Goal: Task Accomplishment & Management: Complete application form

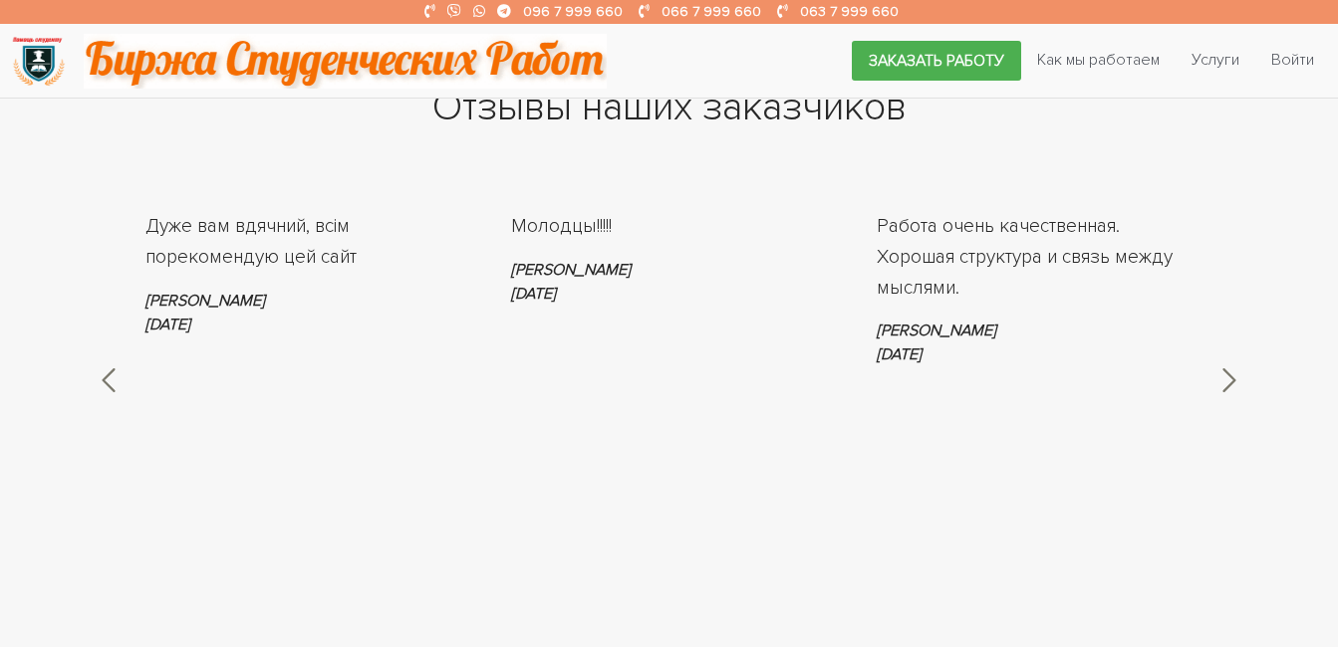
scroll to position [3486, 0]
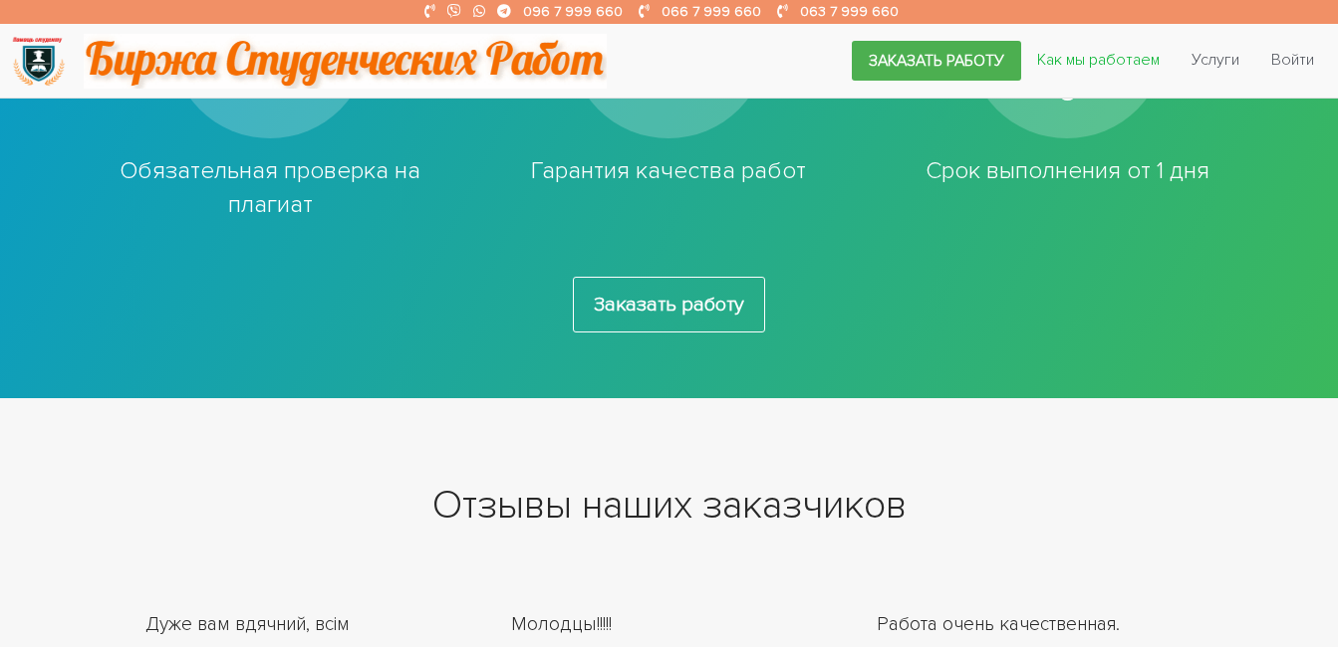
click at [1074, 56] on link "Как мы работаем" at bounding box center [1098, 60] width 154 height 38
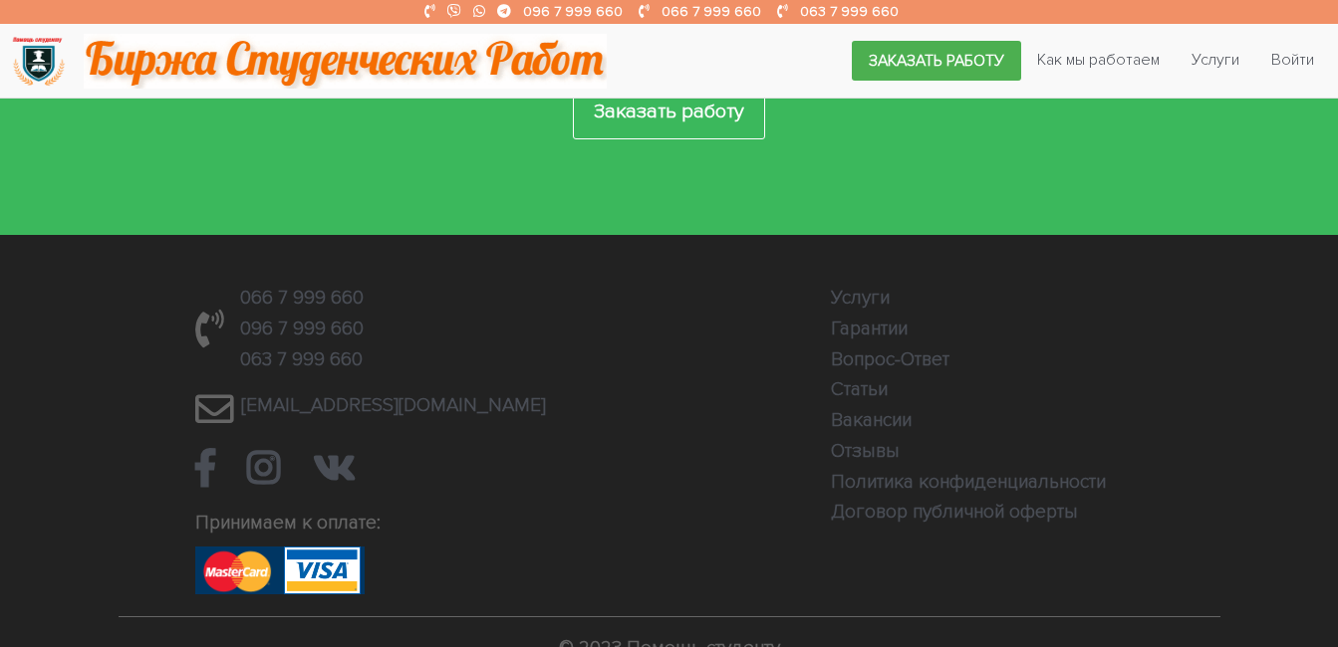
scroll to position [1780, 0]
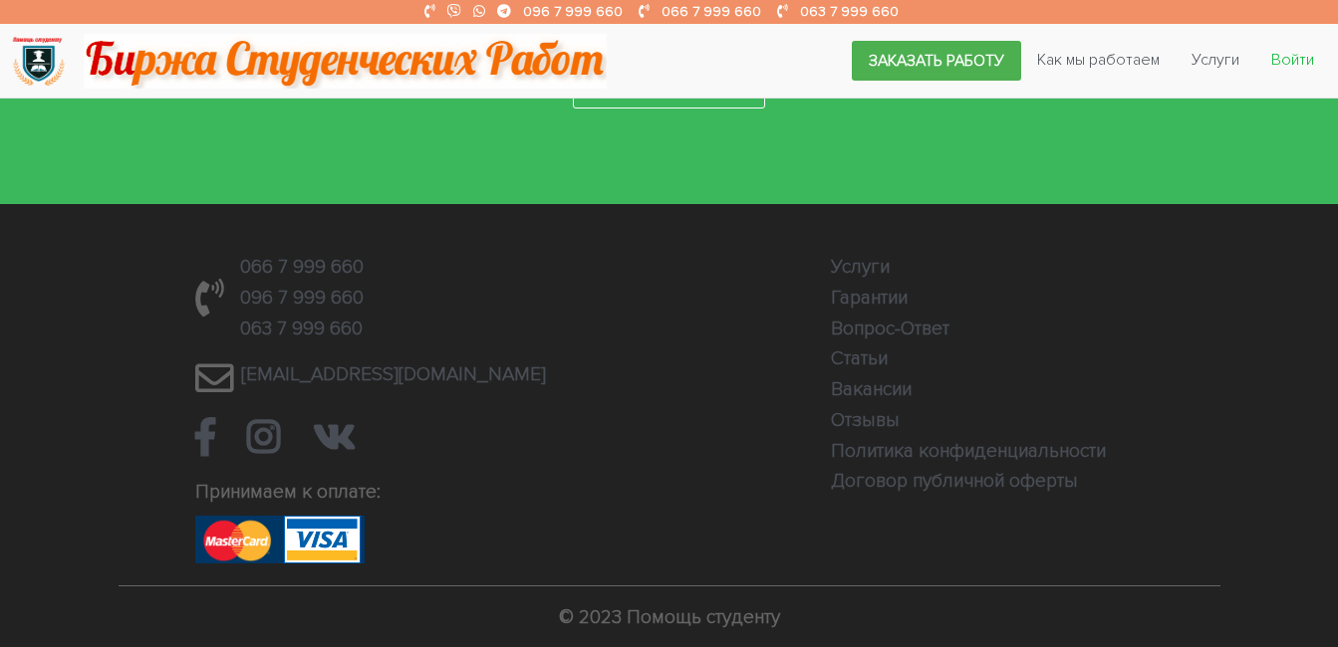
click at [1283, 66] on link "Войти" at bounding box center [1292, 60] width 75 height 38
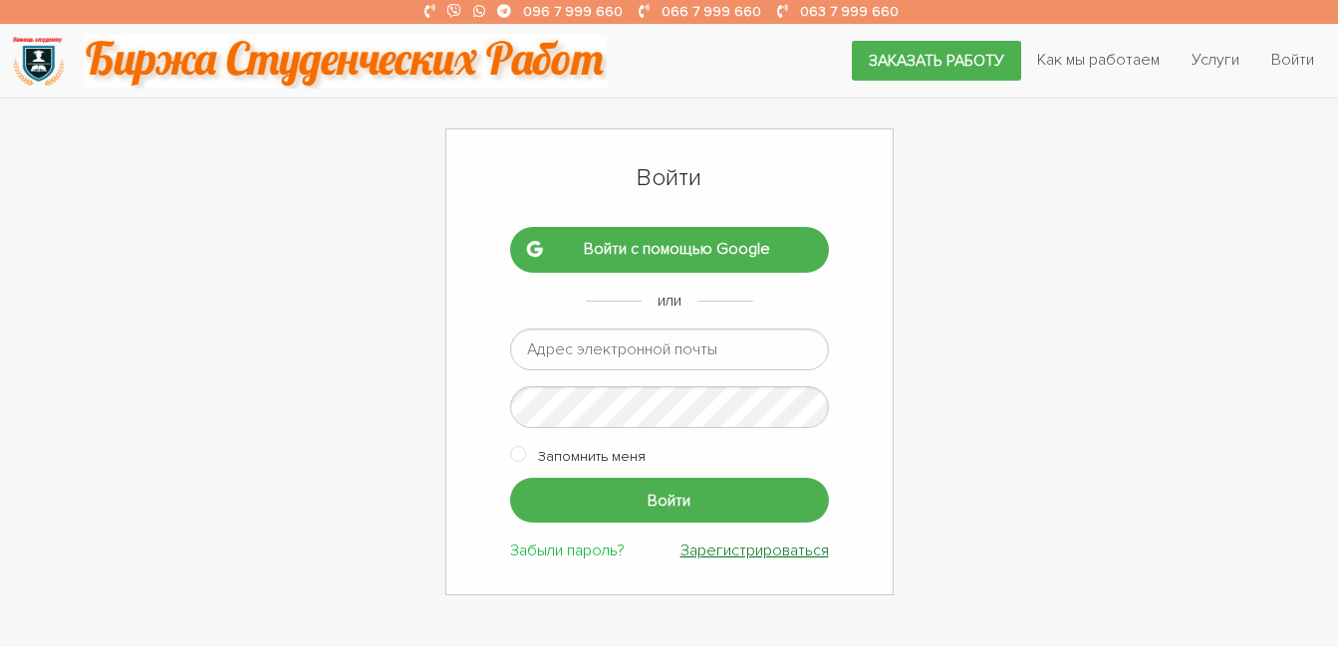
click at [728, 548] on link "Зарегистрироваться" at bounding box center [754, 551] width 148 height 20
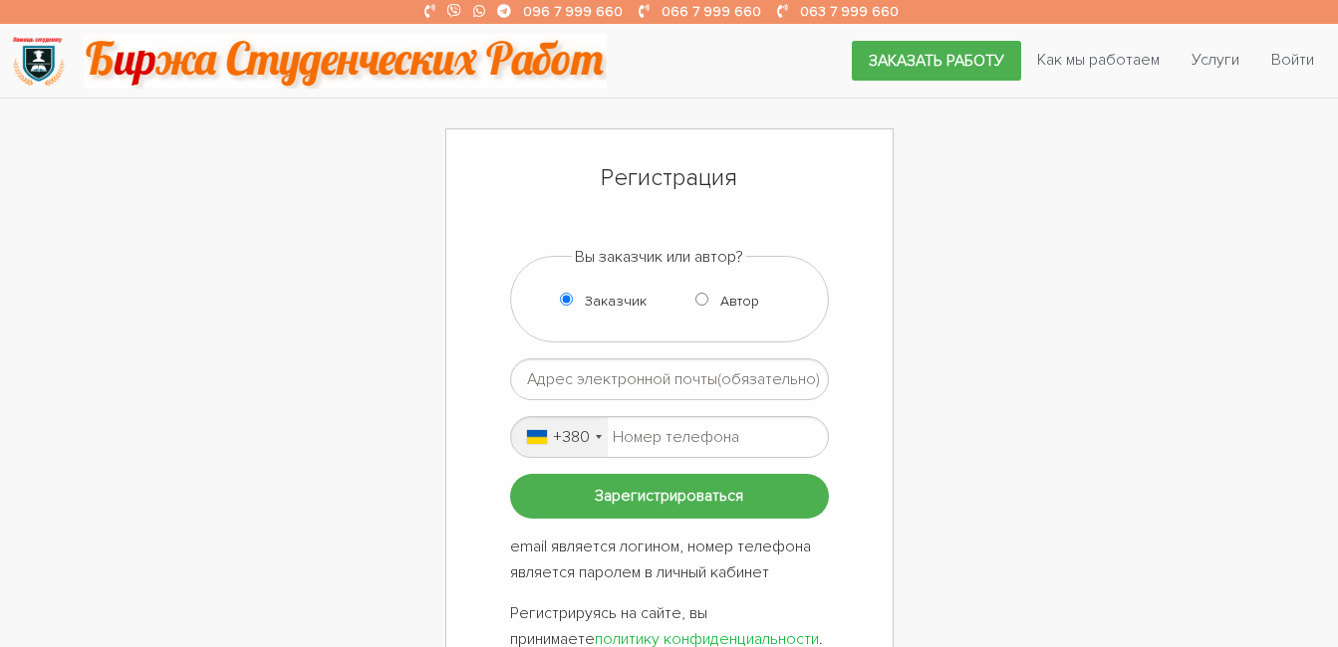
click at [705, 304] on input "Автор" at bounding box center [701, 299] width 13 height 13
radio input "true"
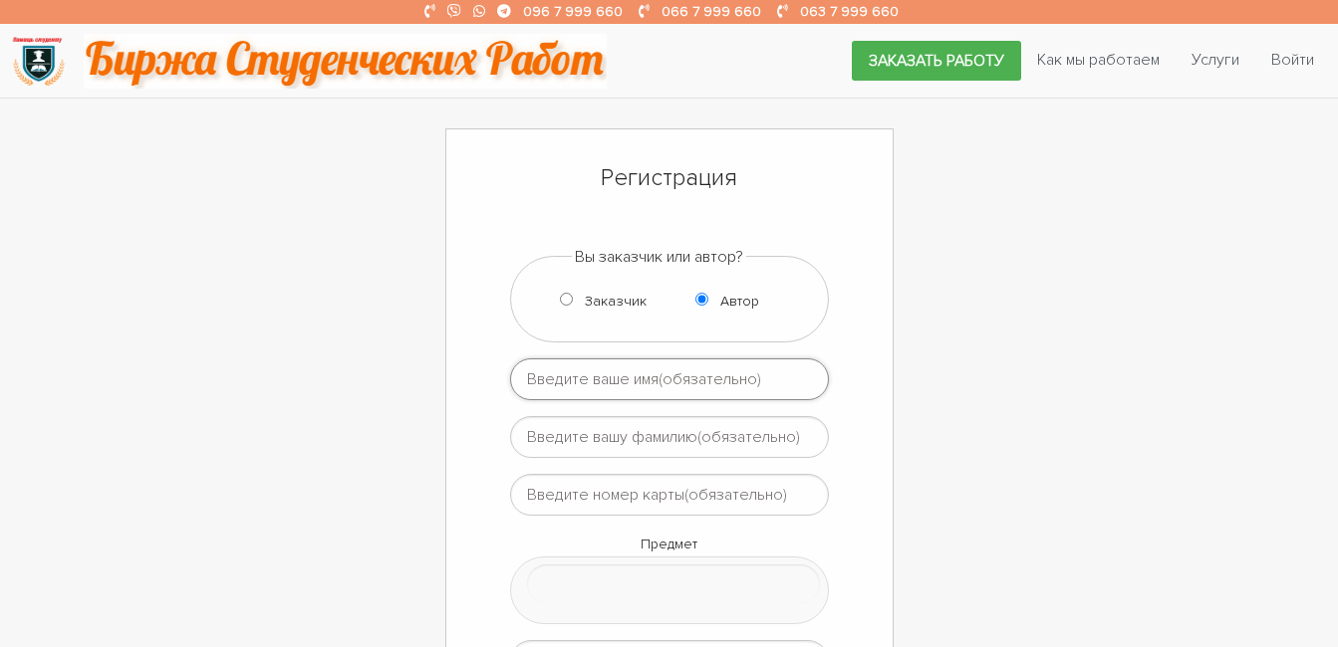
click at [583, 382] on input "text" at bounding box center [669, 380] width 319 height 42
type input "Светлана"
click at [558, 445] on input "text" at bounding box center [669, 437] width 319 height 42
type input "Разгоняева"
click at [604, 481] on input "text" at bounding box center [669, 495] width 319 height 42
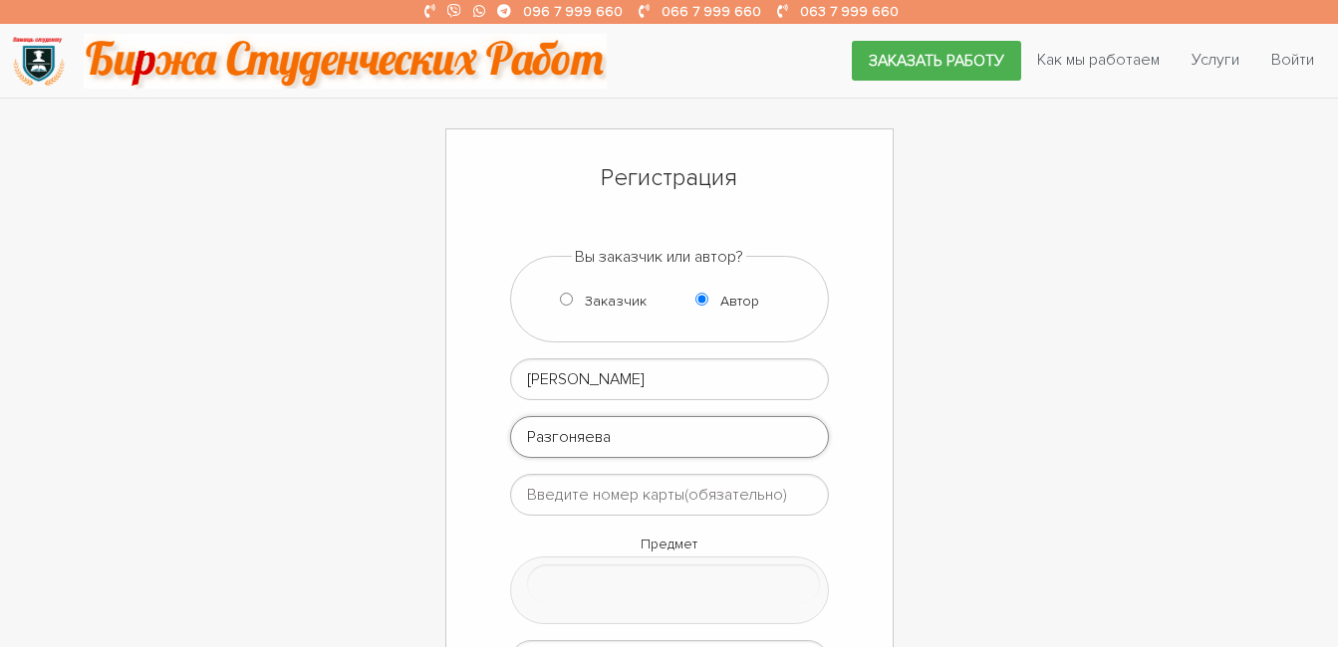
drag, startPoint x: 562, startPoint y: 435, endPoint x: 586, endPoint y: 447, distance: 26.7
click at [568, 497] on input "text" at bounding box center [669, 495] width 319 height 42
click at [572, 508] on input "text" at bounding box center [669, 495] width 319 height 42
click at [572, 498] on input "text" at bounding box center [669, 495] width 319 height 42
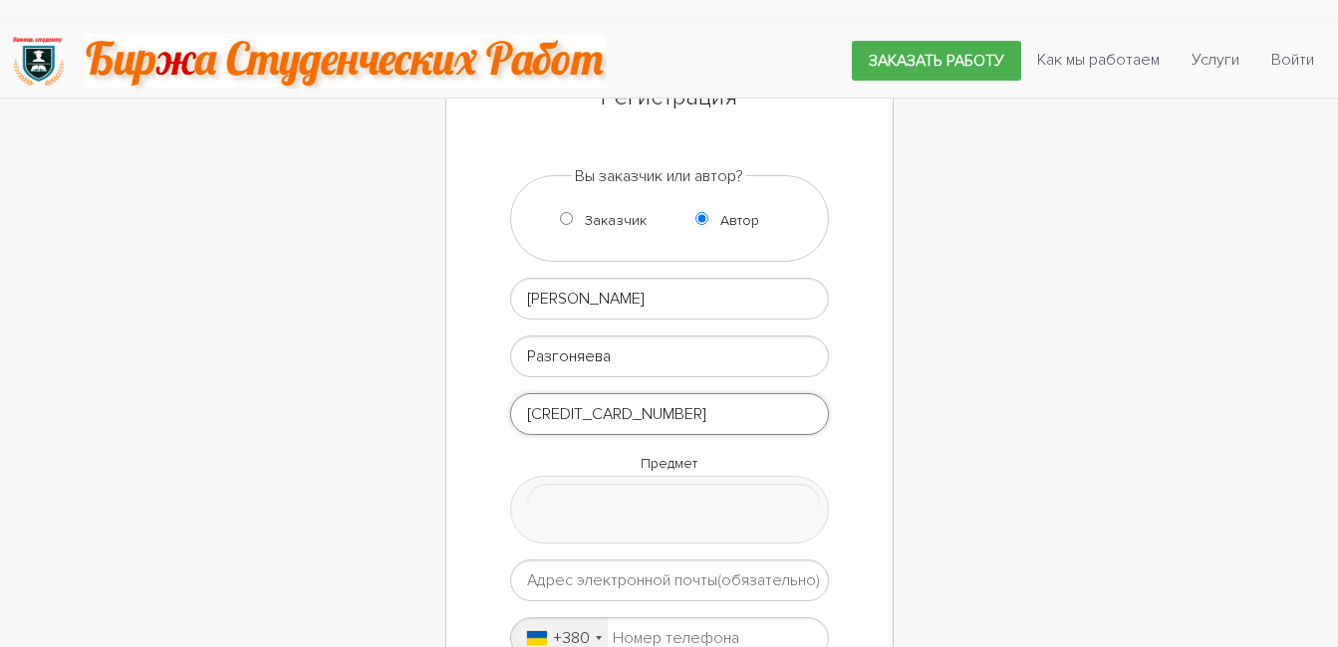
scroll to position [199, 0]
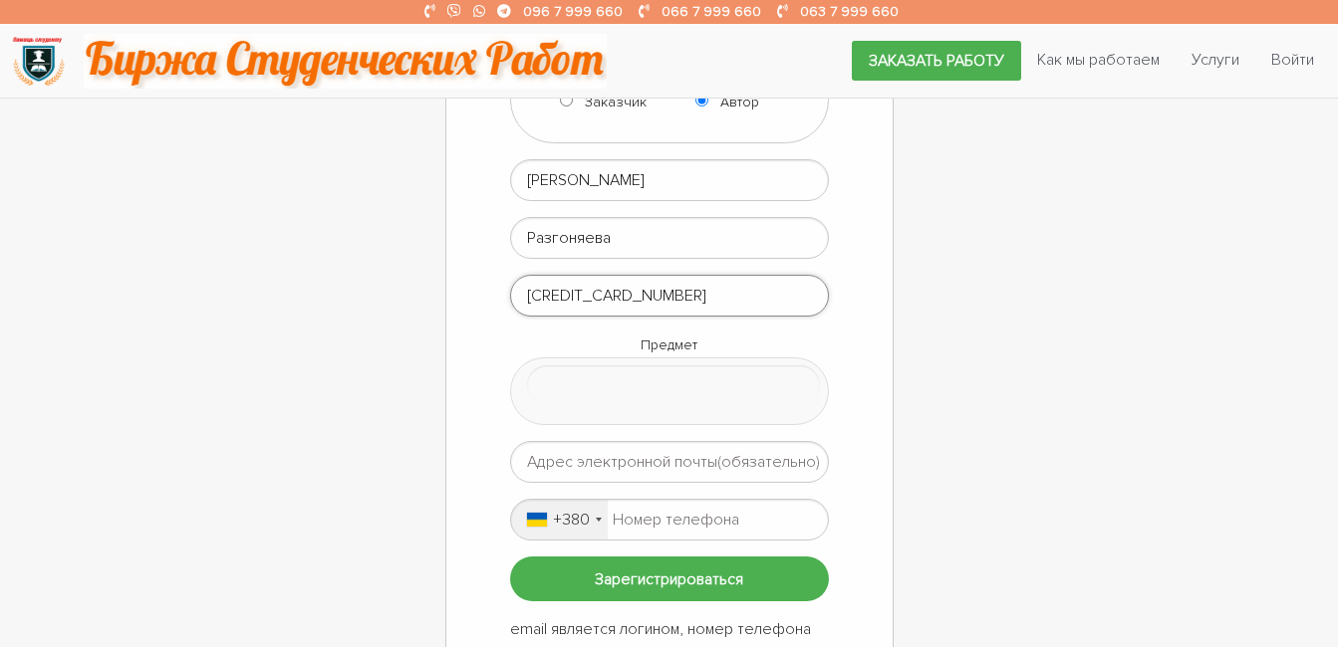
type input "4149 4990 0787 4892"
click at [556, 390] on input "null" at bounding box center [674, 385] width 294 height 39
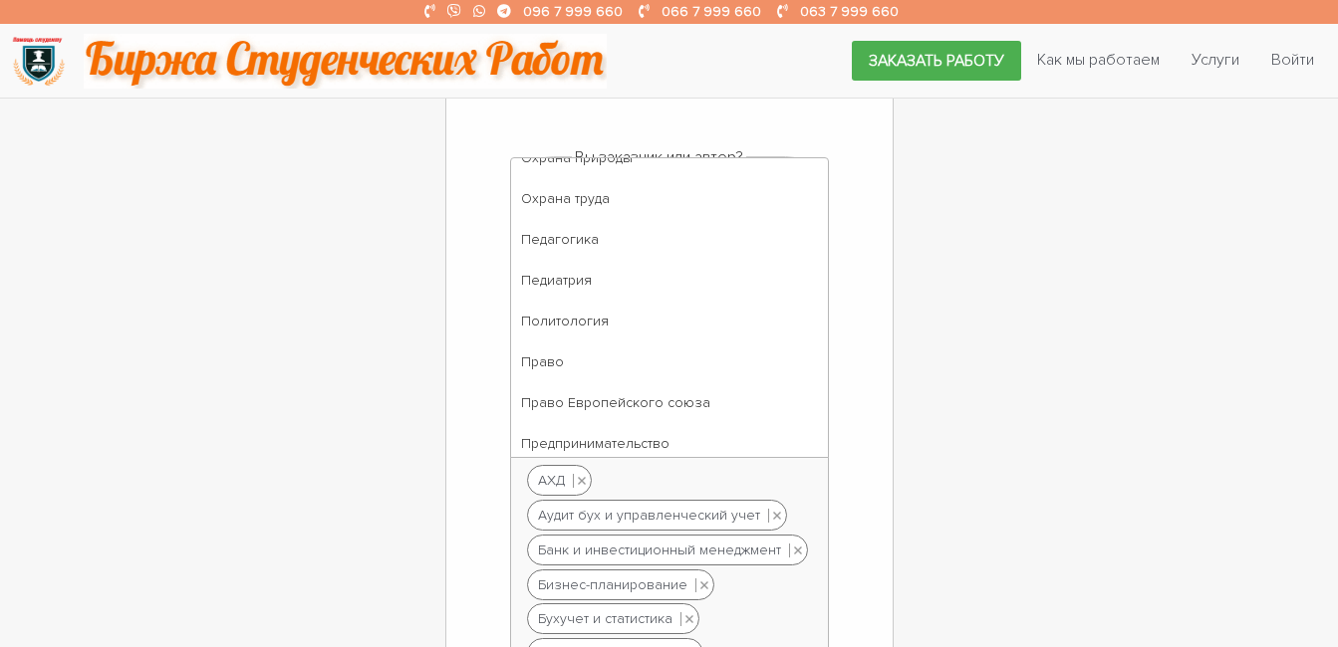
scroll to position [3088, 0]
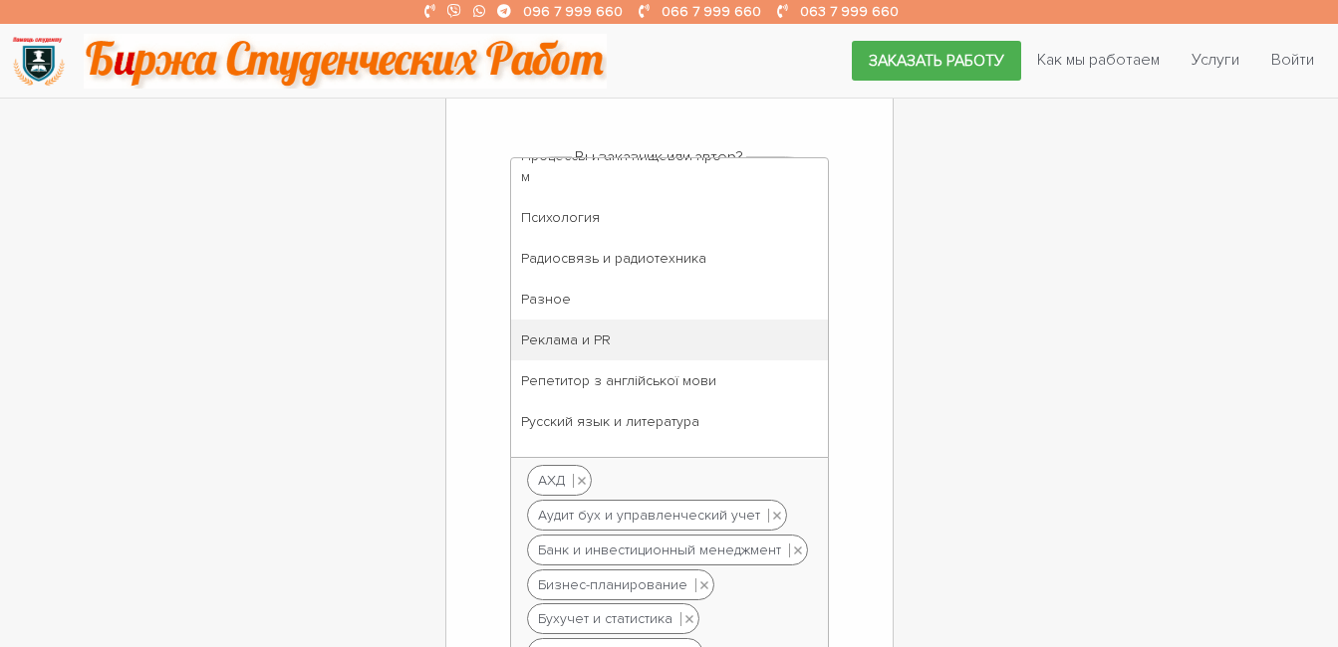
drag, startPoint x: 828, startPoint y: 319, endPoint x: 840, endPoint y: 449, distance: 131.0
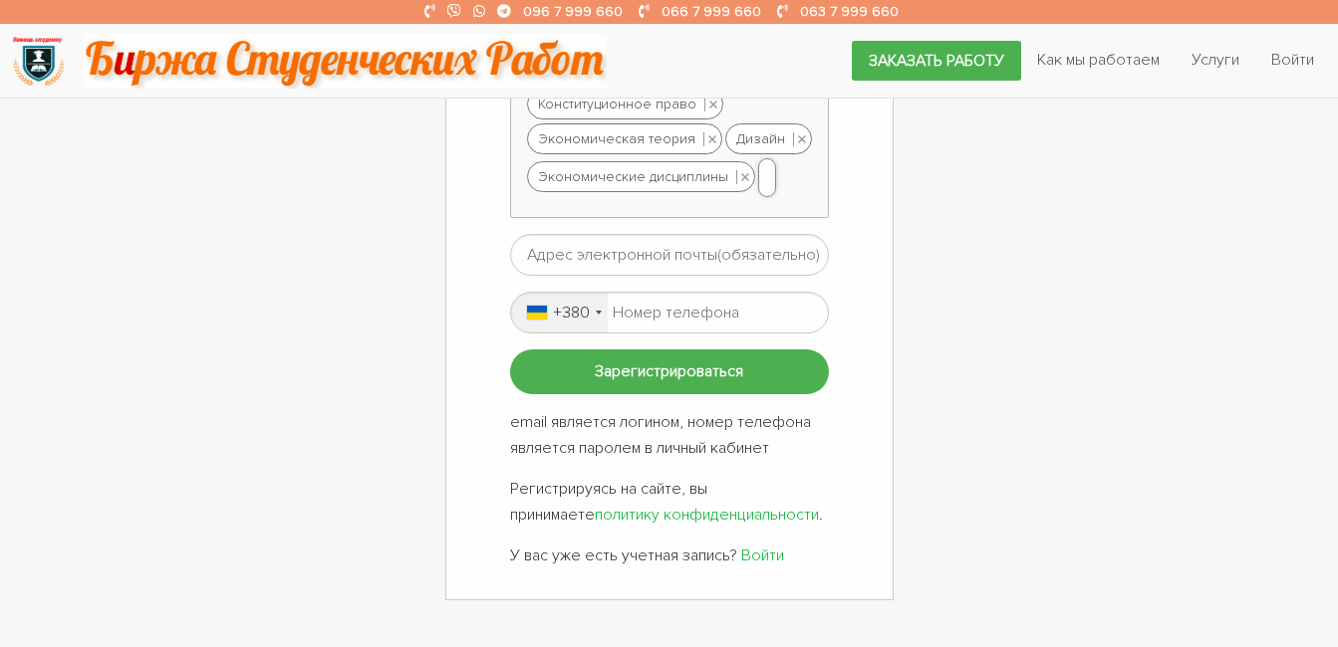
scroll to position [1295, 0]
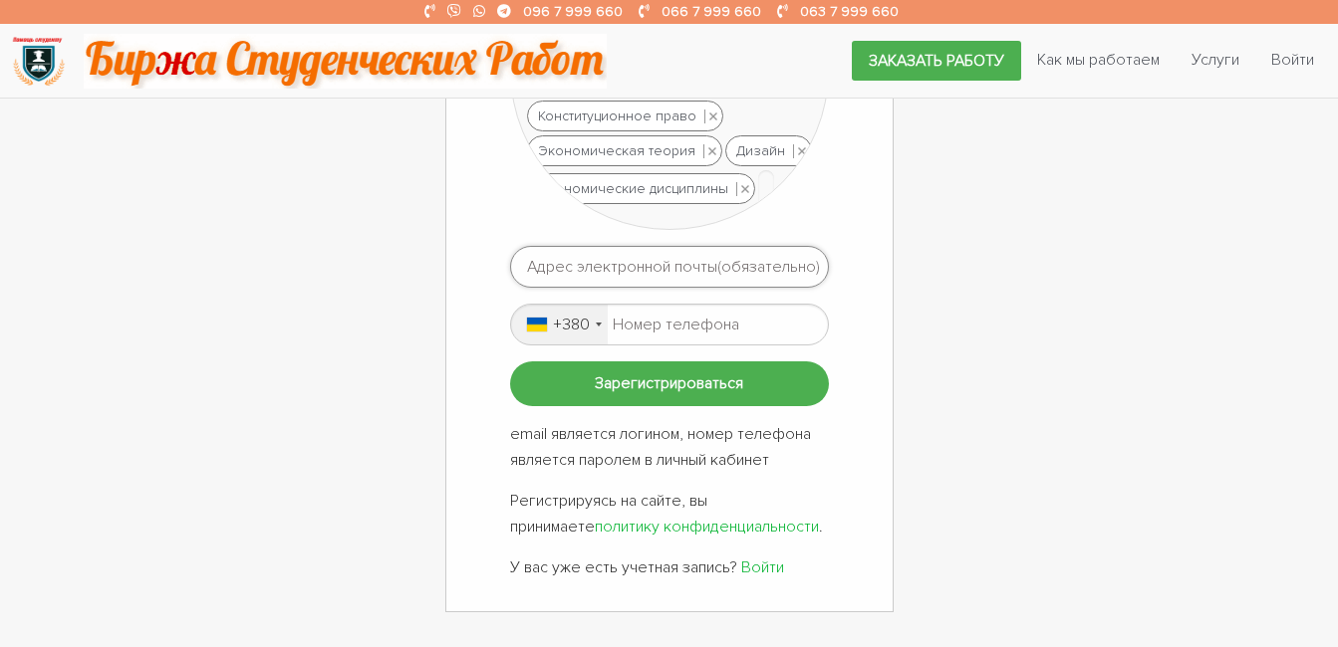
click at [594, 264] on input "email" at bounding box center [669, 267] width 319 height 42
type input "szhdanova89@gmail.com"
click at [653, 331] on input "tel" at bounding box center [669, 325] width 319 height 42
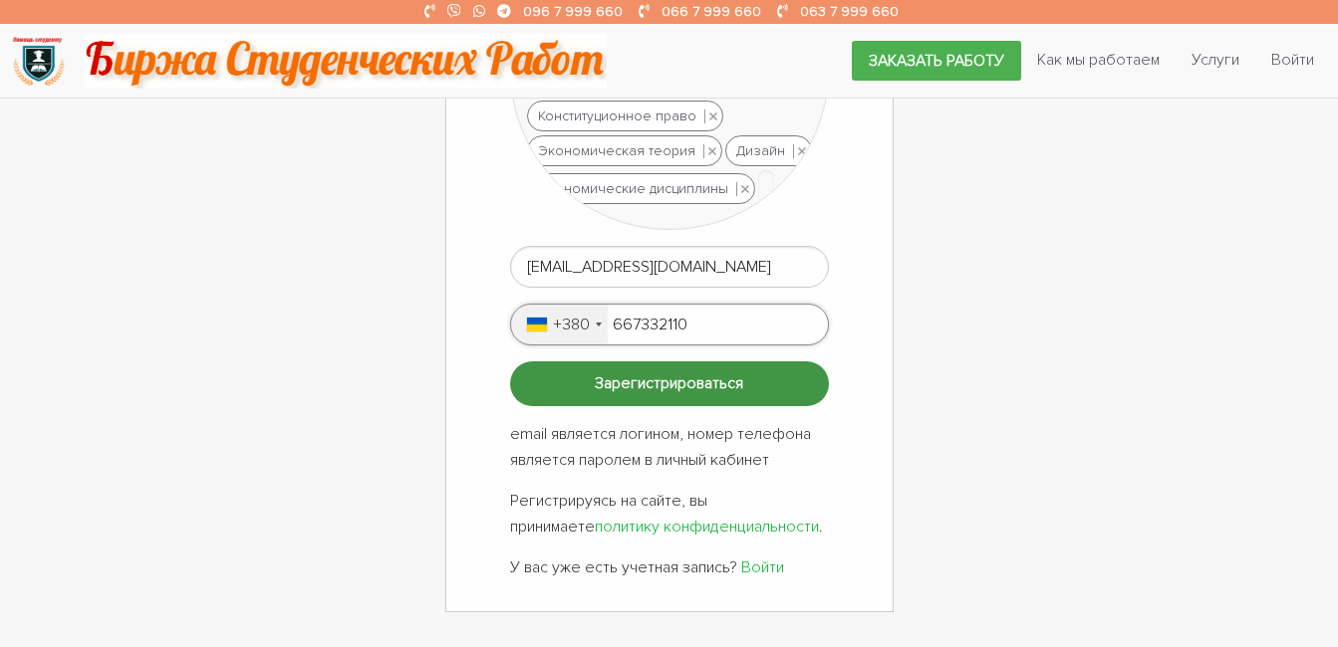
type input "667332110"
click at [659, 389] on input "Зарегистрироваться" at bounding box center [669, 384] width 319 height 45
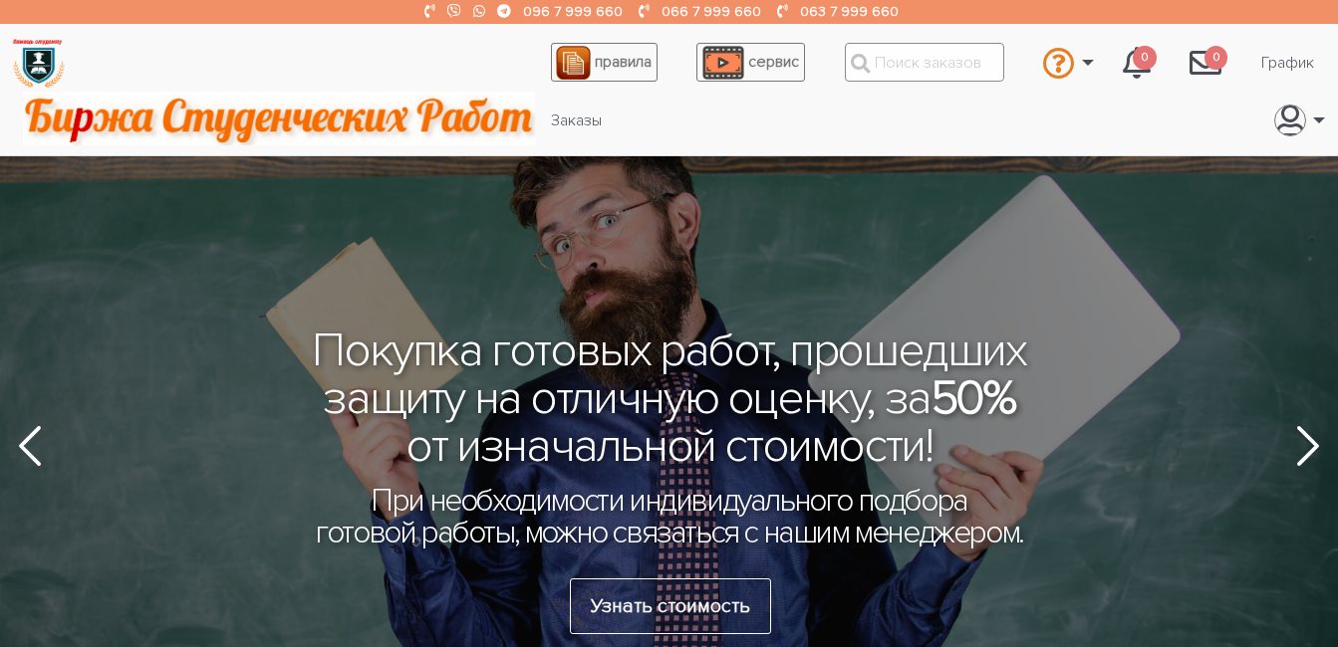
click at [939, 75] on input "text" at bounding box center [924, 62] width 159 height 39
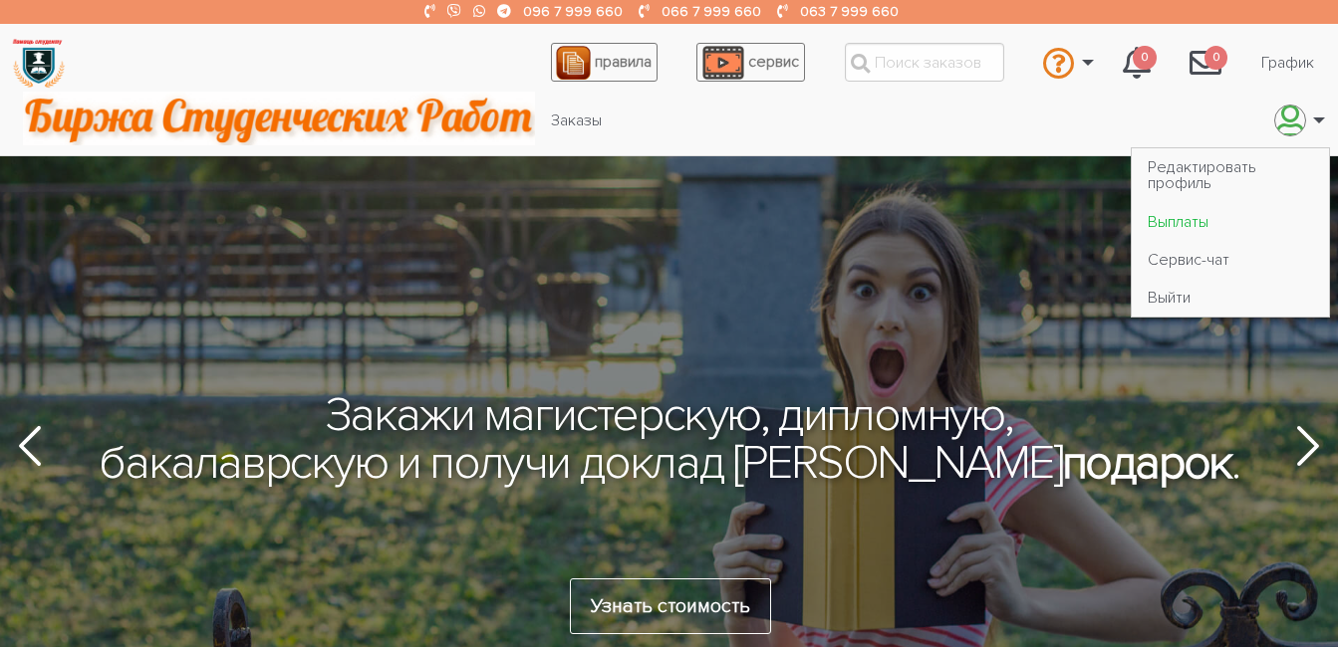
click at [1173, 224] on link "Выплаты" at bounding box center [1230, 221] width 197 height 38
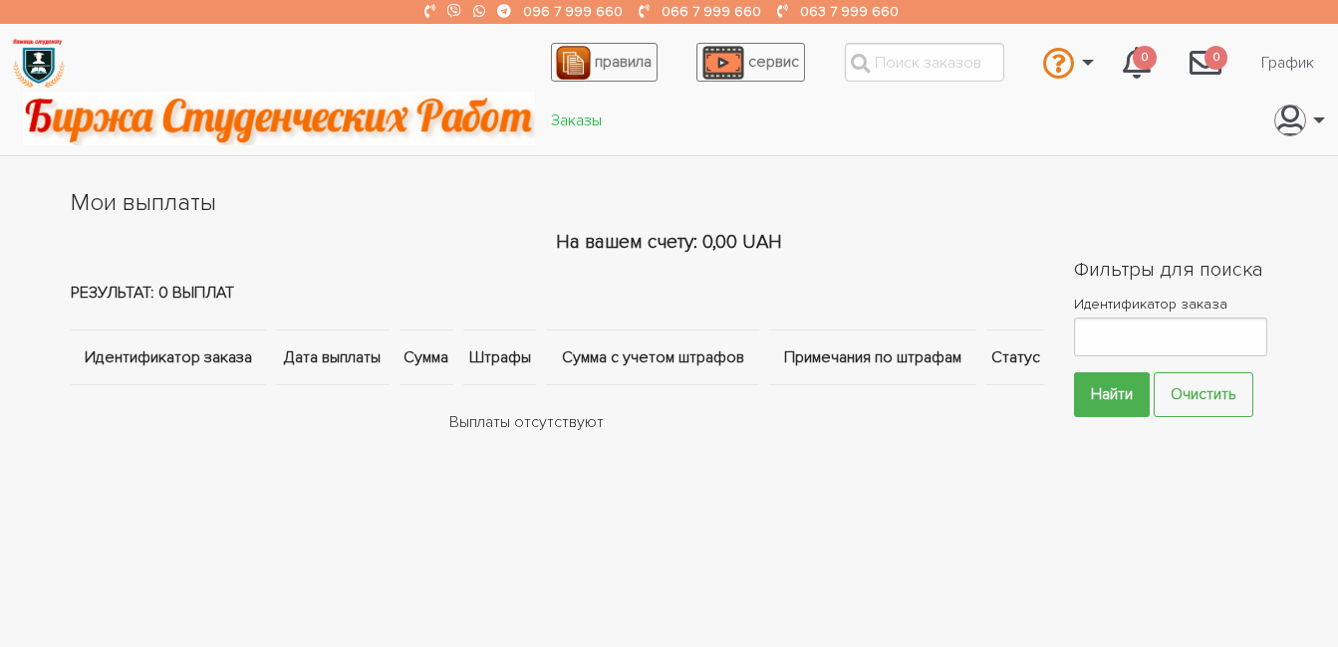
click at [583, 110] on link "Заказы" at bounding box center [576, 121] width 83 height 38
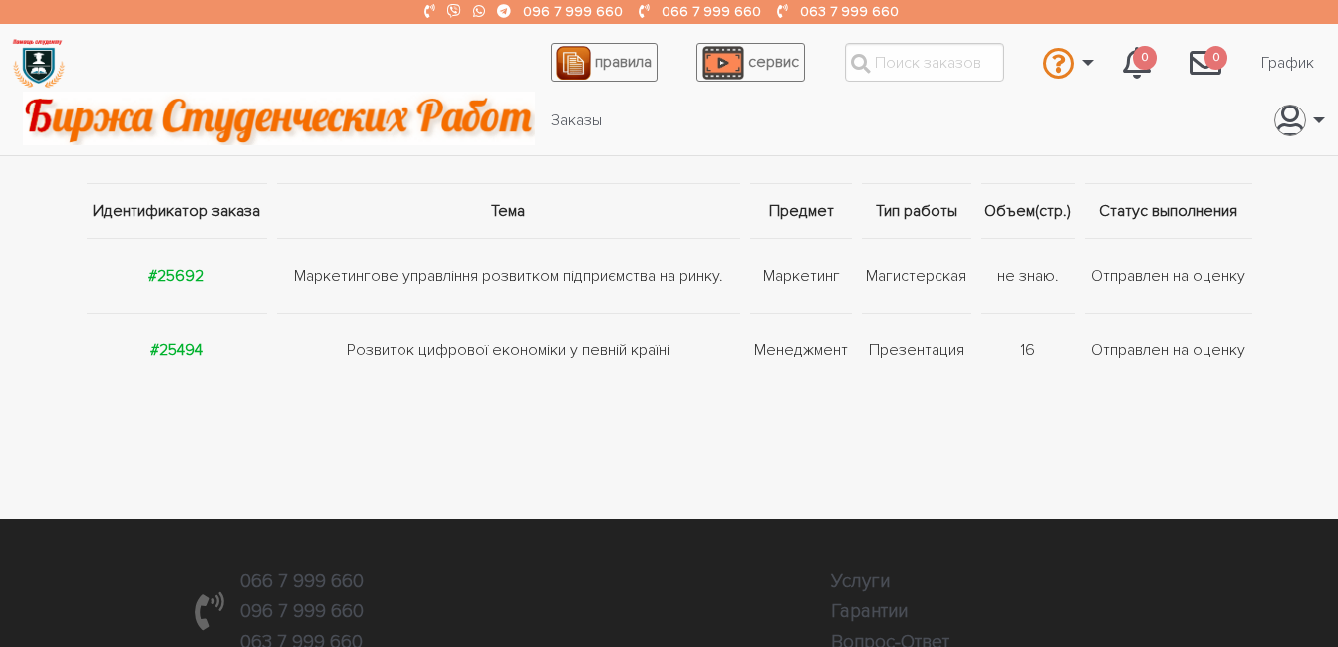
scroll to position [199, 0]
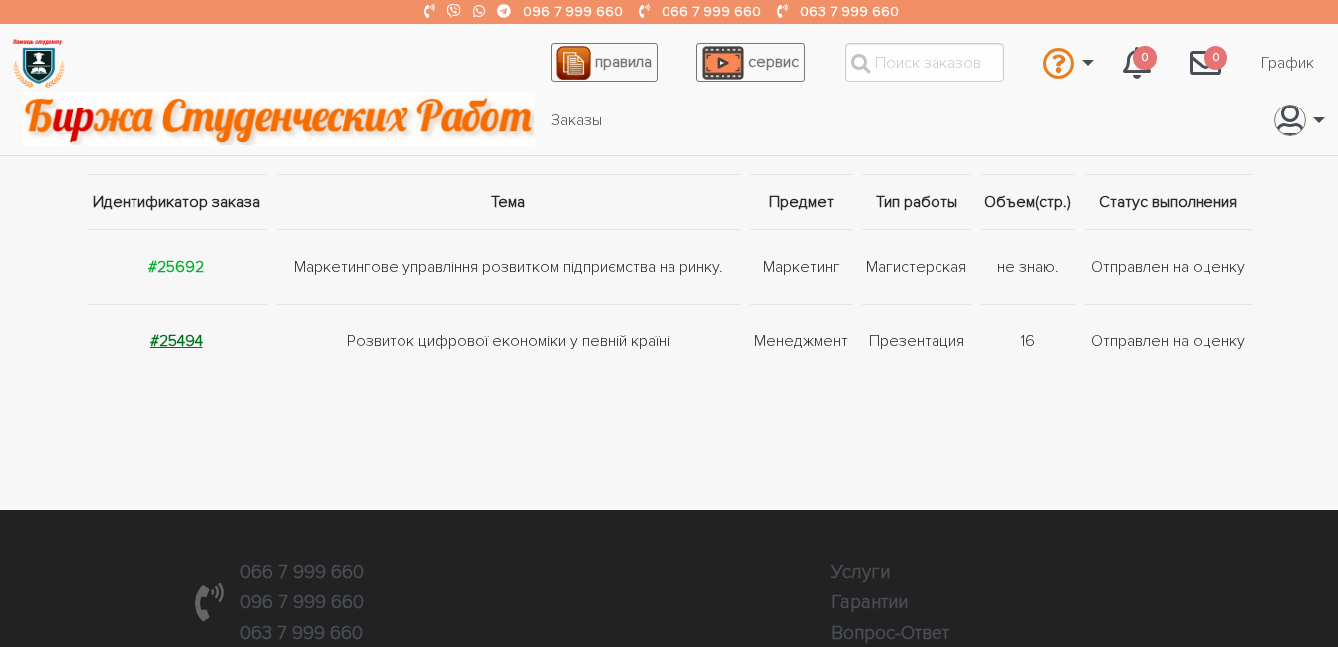
click at [181, 344] on strong "#25494" at bounding box center [176, 342] width 53 height 20
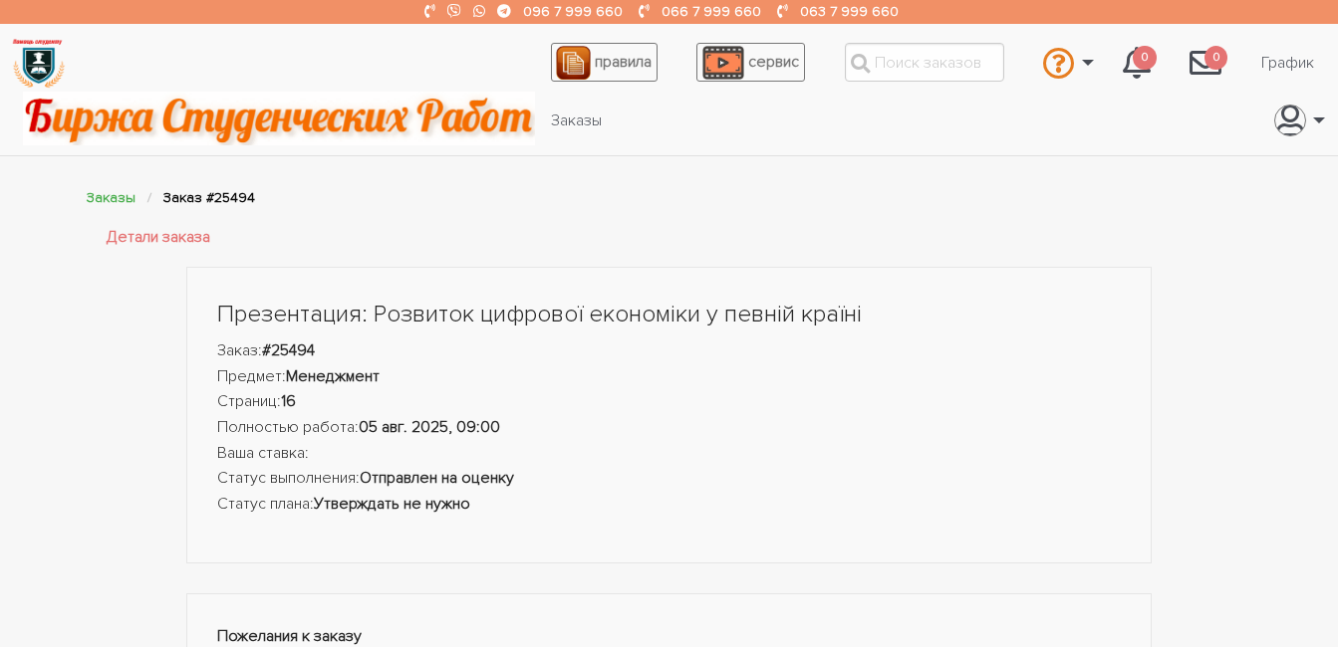
drag, startPoint x: 1307, startPoint y: 0, endPoint x: 719, endPoint y: 175, distance: 613.3
